Goal: Information Seeking & Learning: Learn about a topic

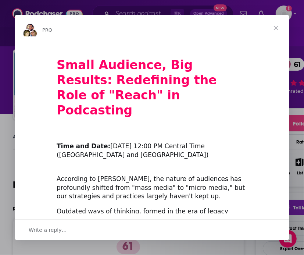
click at [145, 7] on div "Intercom messenger" at bounding box center [152, 127] width 304 height 255
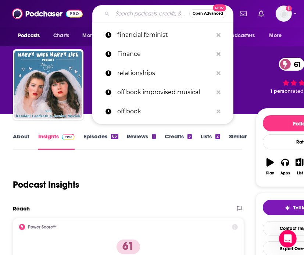
click at [142, 15] on input "Search podcasts, credits, & more..." at bounding box center [151, 14] width 77 height 12
paste input "Jonathan Tristan"
type input "Jonathan Tristan"
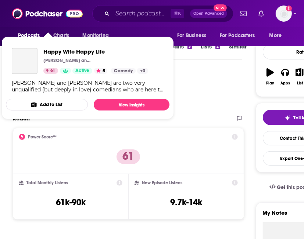
scroll to position [144, 0]
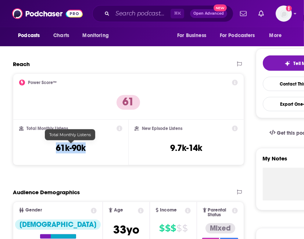
drag, startPoint x: 49, startPoint y: 150, endPoint x: 90, endPoint y: 150, distance: 41.2
click at [90, 150] on div "Total Monthly Listens 61k-90k" at bounding box center [70, 143] width 103 height 34
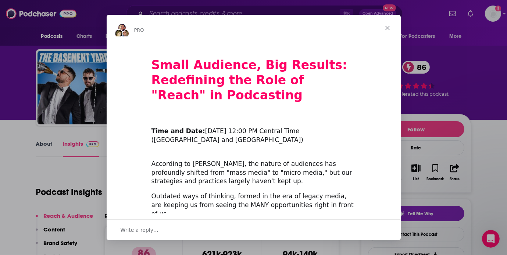
click at [214, 6] on div "Intercom messenger" at bounding box center [253, 127] width 507 height 255
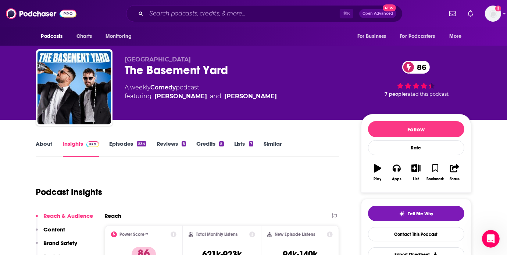
click at [210, 21] on div "⌘ K Open Advanced New" at bounding box center [264, 13] width 277 height 17
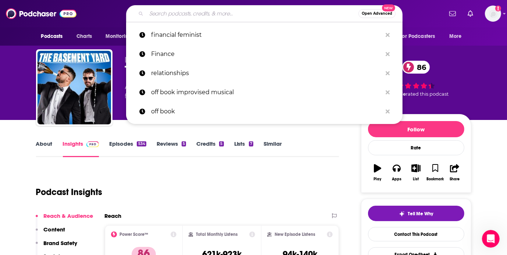
click at [210, 15] on input "Search podcasts, credits, & more..." at bounding box center [252, 14] width 212 height 12
paste input "The Endless Honeymoon"
type input "The Endless Honeymoon"
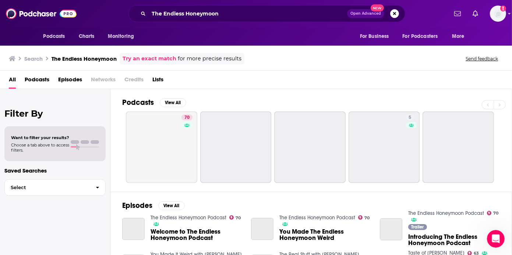
click at [286, 75] on div "All Podcasts Episodes Networks Credits Lists" at bounding box center [257, 81] width 497 height 15
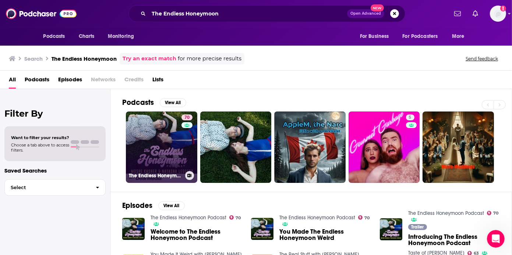
click at [174, 118] on link "70 The Endless Honeymoon Podcast" at bounding box center [161, 146] width 71 height 71
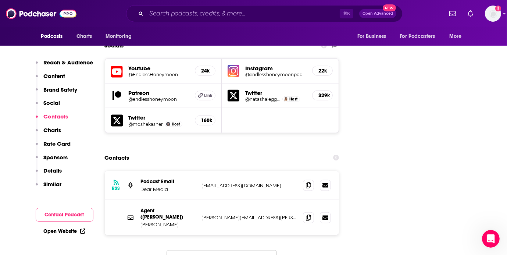
scroll to position [855, 0]
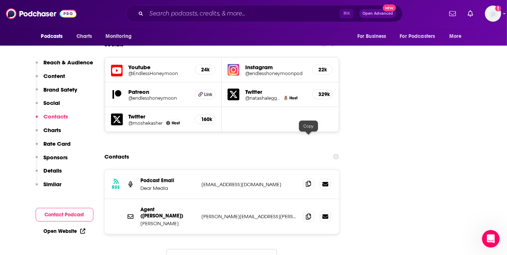
click at [304, 178] on span at bounding box center [308, 183] width 11 height 11
click at [304, 181] on icon at bounding box center [308, 184] width 5 height 6
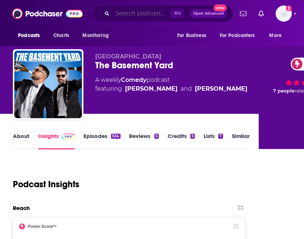
click at [128, 15] on input "Search podcasts, credits, & more..." at bounding box center [142, 14] width 58 height 12
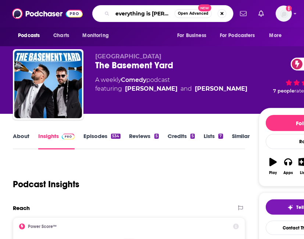
type input "everything is alive"
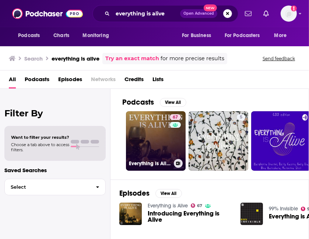
click at [145, 131] on link "67 Everything is Alive" at bounding box center [156, 141] width 60 height 60
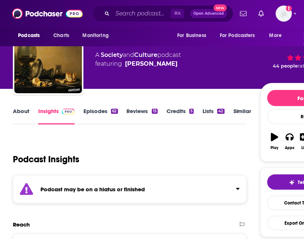
scroll to position [28, 0]
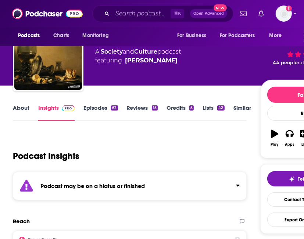
click at [128, 190] on div "Podcast may be on a hiatus or finished" at bounding box center [130, 186] width 234 height 28
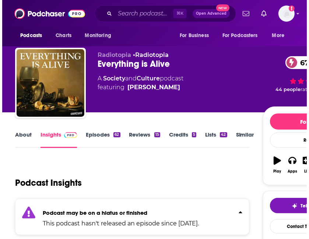
scroll to position [0, 0]
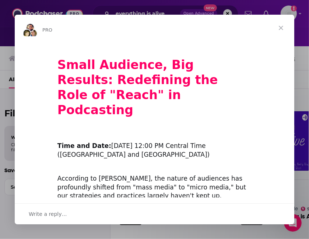
click at [282, 25] on span "Close" at bounding box center [280, 28] width 26 height 26
